Goal: Navigation & Orientation: Find specific page/section

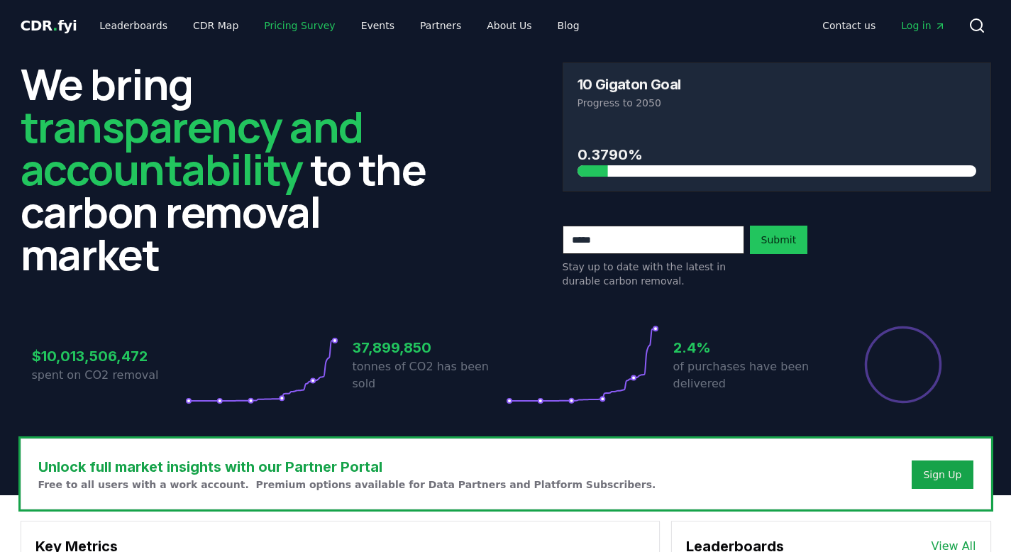
click at [297, 27] on link "Pricing Survey" at bounding box center [300, 26] width 94 height 26
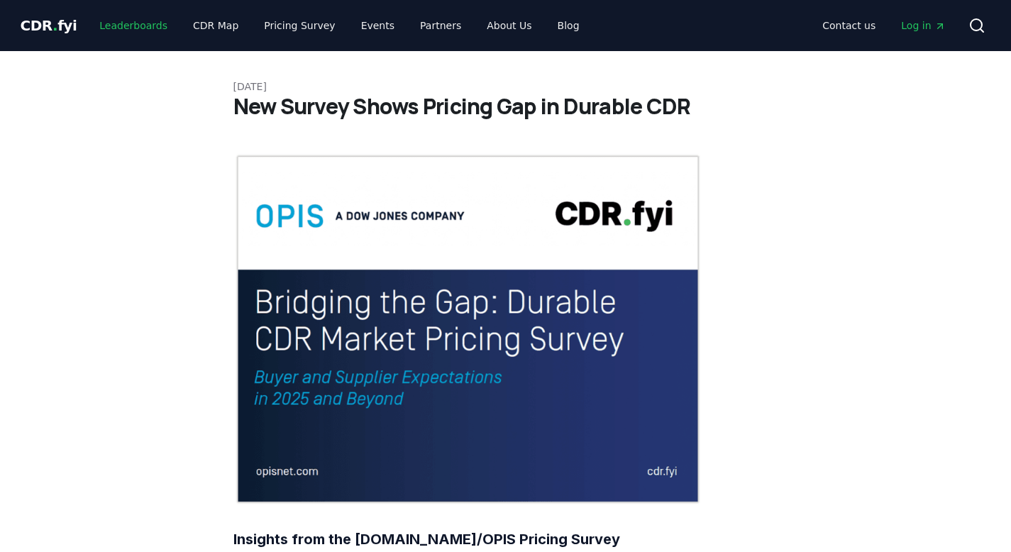
click at [120, 28] on link "Leaderboards" at bounding box center [133, 26] width 91 height 26
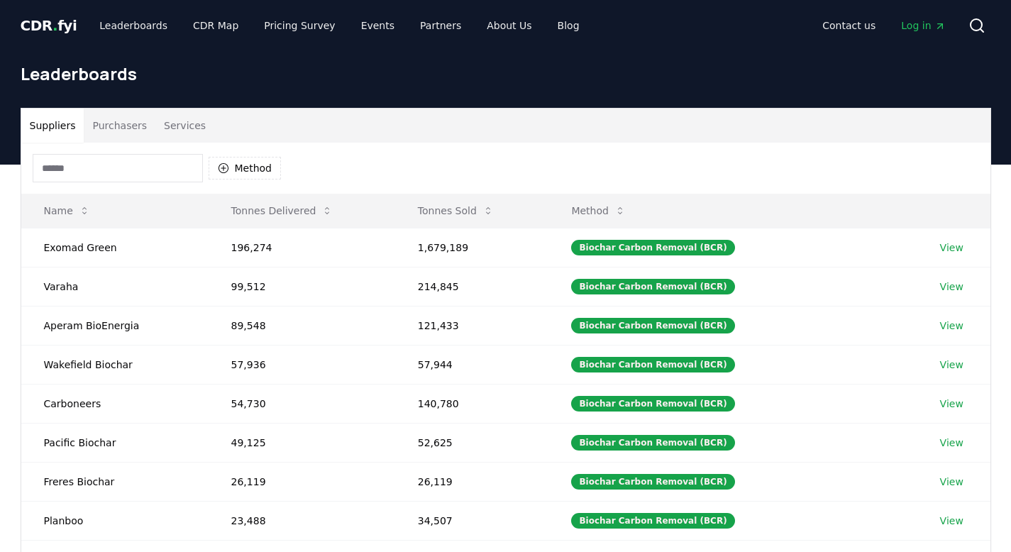
click at [48, 30] on span "CDR . fyi" at bounding box center [49, 25] width 57 height 17
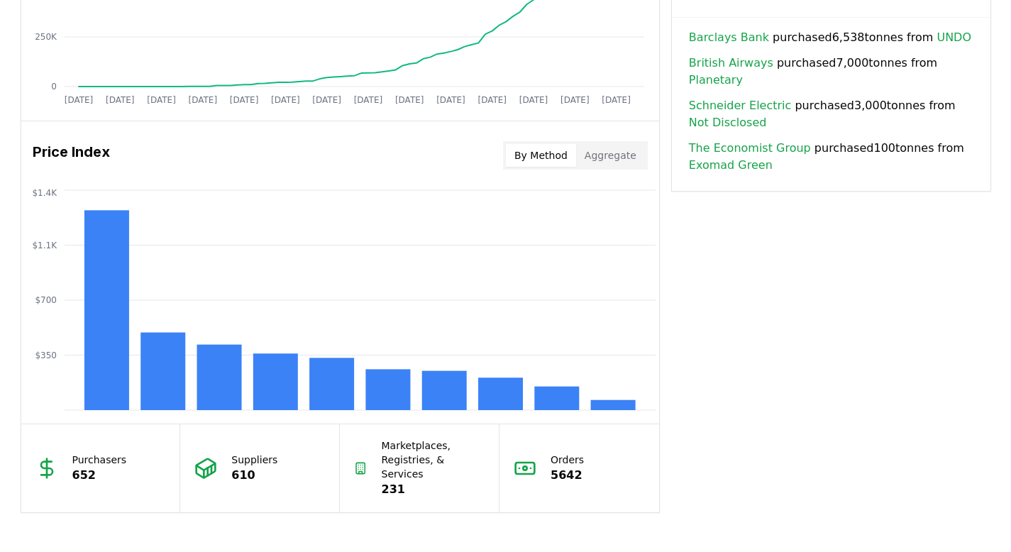
scroll to position [1062, 0]
